Goal: Navigation & Orientation: Find specific page/section

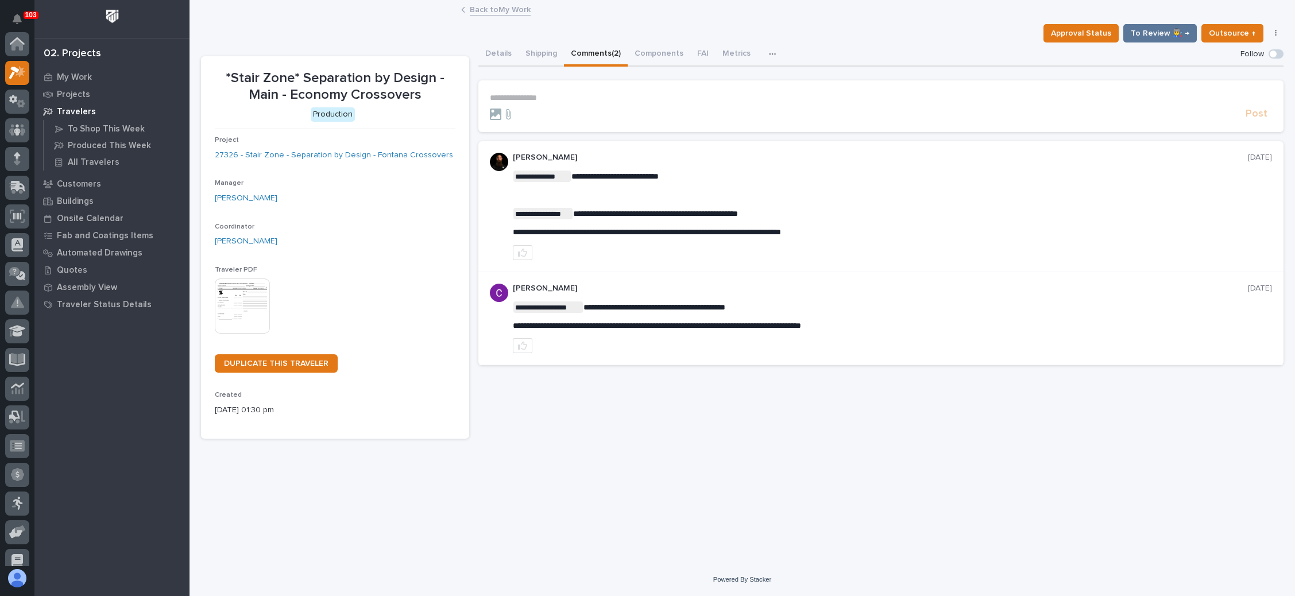
scroll to position [28, 0]
click at [84, 75] on p "My Work" at bounding box center [74, 77] width 35 height 10
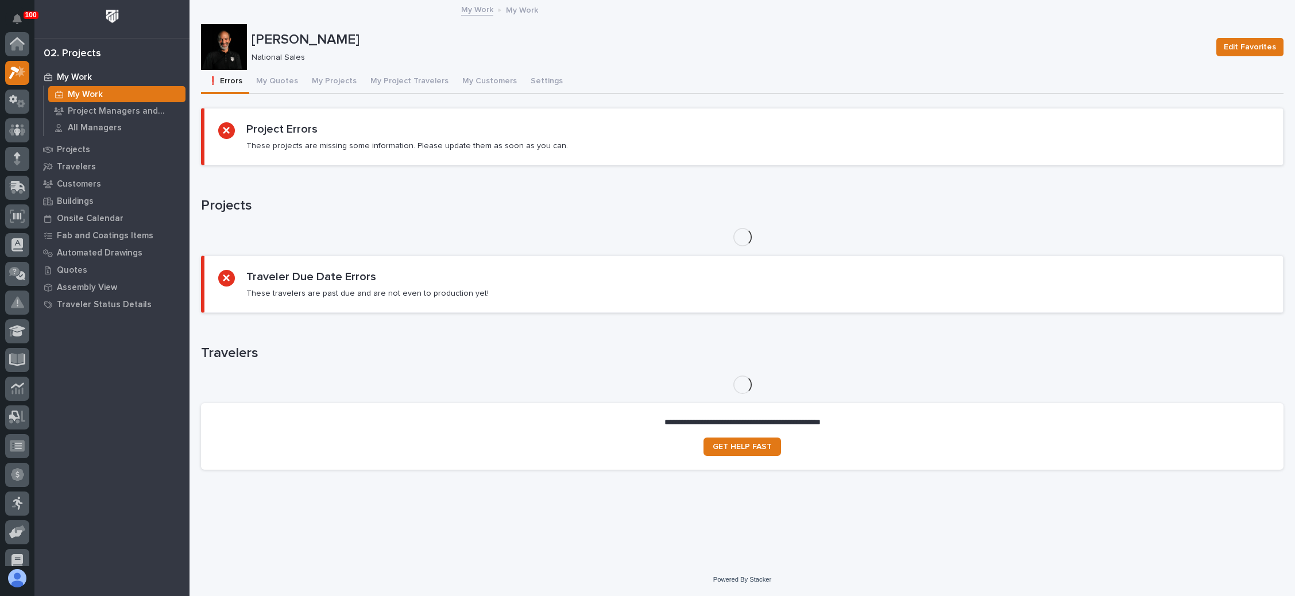
scroll to position [28, 0]
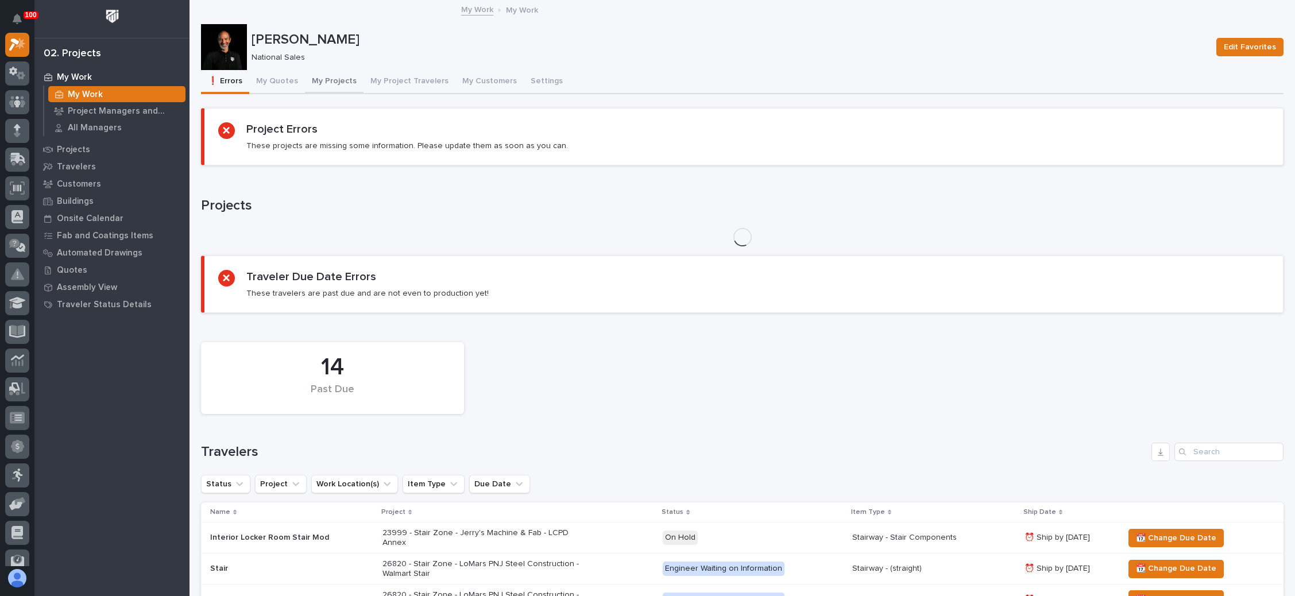
click at [328, 76] on button "My Projects" at bounding box center [334, 82] width 59 height 24
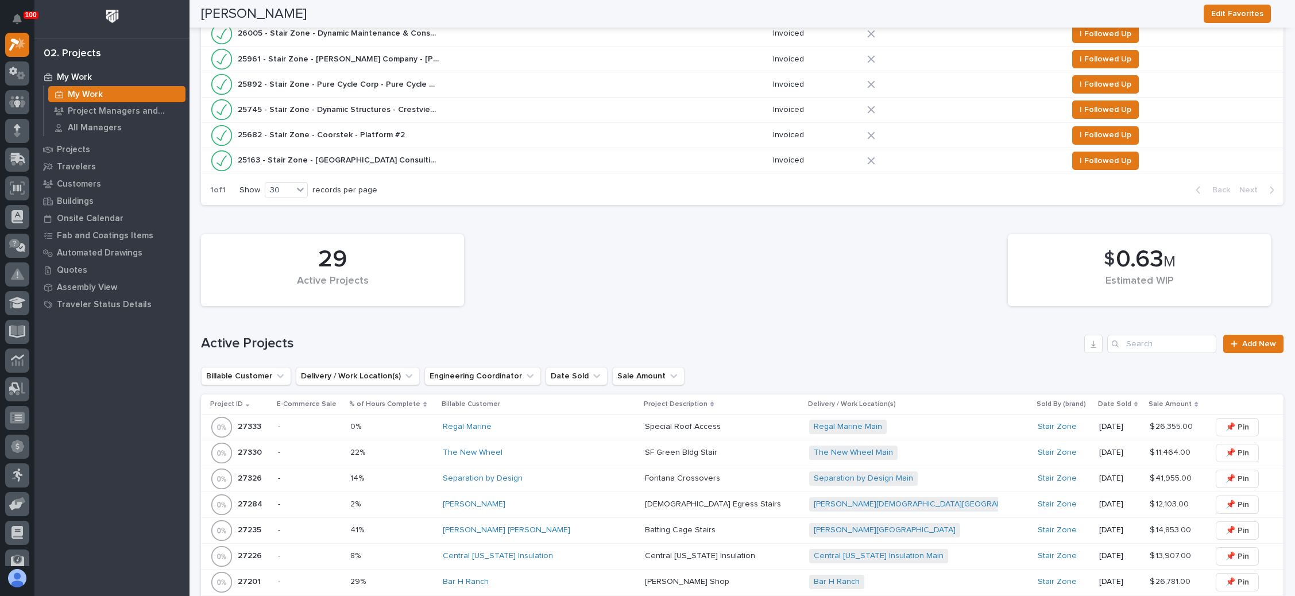
scroll to position [947, 0]
